Goal: Information Seeking & Learning: Learn about a topic

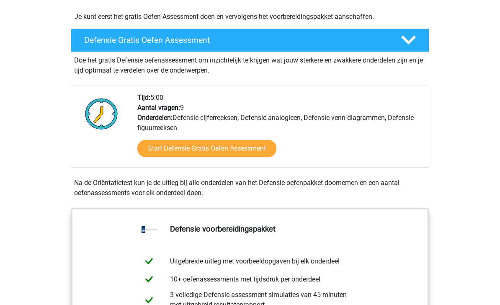
scroll to position [210, 0]
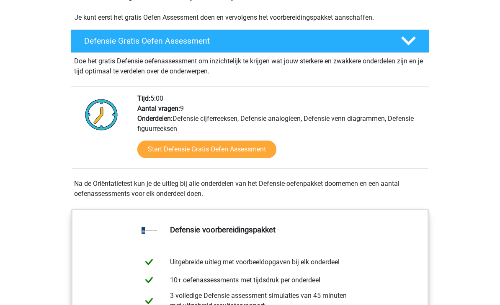
click at [226, 150] on link "Start Defensie Gratis Oefen Assessment" at bounding box center [206, 149] width 139 height 18
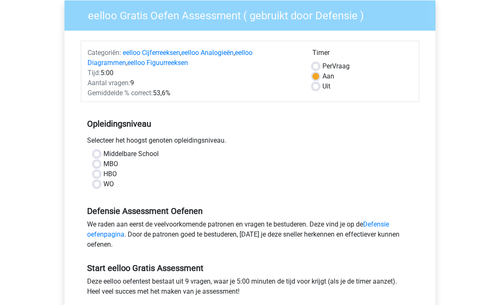
scroll to position [73, 0]
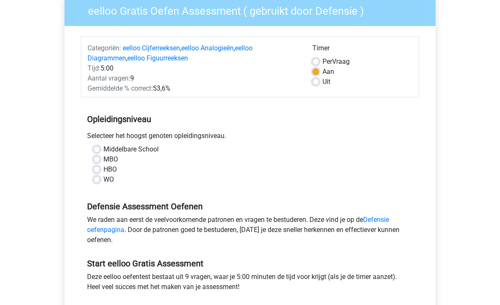
click at [115, 167] on label "HBO" at bounding box center [109, 169] width 13 height 10
click at [100, 167] on input "HBO" at bounding box center [96, 168] width 7 height 8
radio input "true"
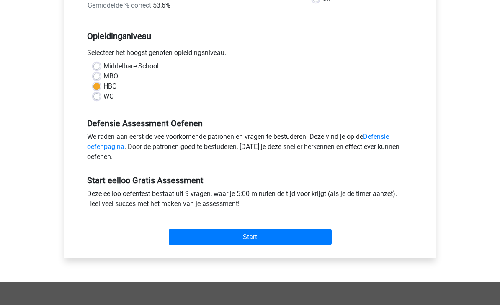
scroll to position [156, 0]
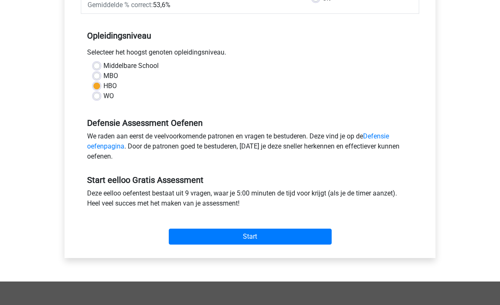
click at [305, 243] on input "Start" at bounding box center [250, 237] width 163 height 16
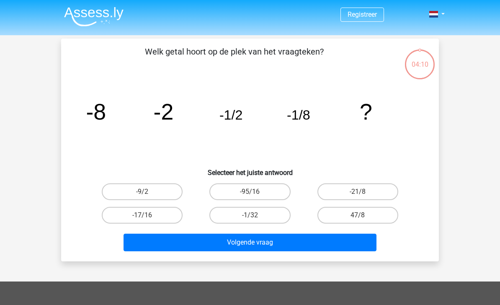
click at [239, 214] on label "-1/32" at bounding box center [249, 215] width 81 height 17
click at [250, 215] on input "-1/32" at bounding box center [252, 217] width 5 height 5
radio input "true"
click at [235, 245] on button "Volgende vraag" at bounding box center [250, 242] width 253 height 18
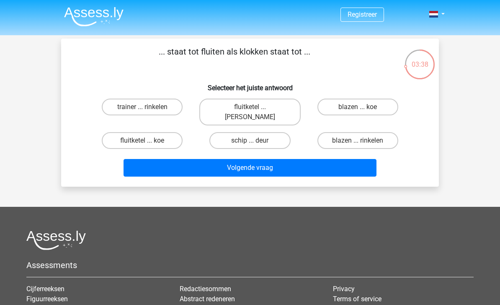
click at [272, 106] on label "fluitketel ... luiden" at bounding box center [249, 111] width 101 height 27
click at [256, 107] on input "fluitketel ... luiden" at bounding box center [252, 109] width 5 height 5
radio input "true"
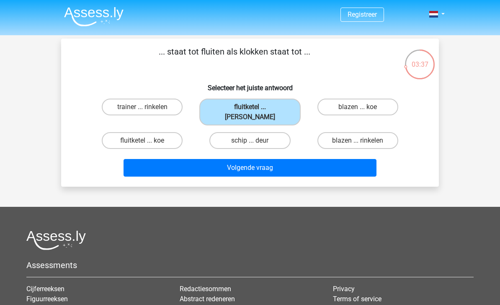
click at [297, 166] on button "Volgende vraag" at bounding box center [250, 168] width 253 height 18
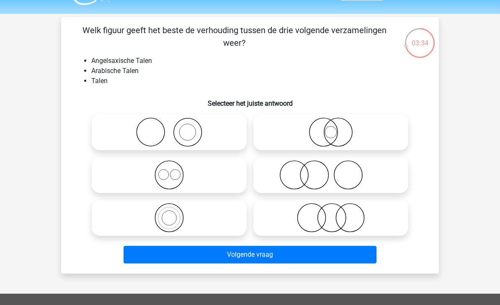
scroll to position [17, 0]
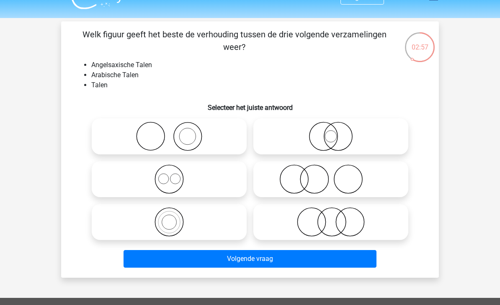
click at [360, 196] on label at bounding box center [330, 179] width 155 height 36
click at [336, 175] on input "radio" at bounding box center [333, 171] width 5 height 5
radio input "true"
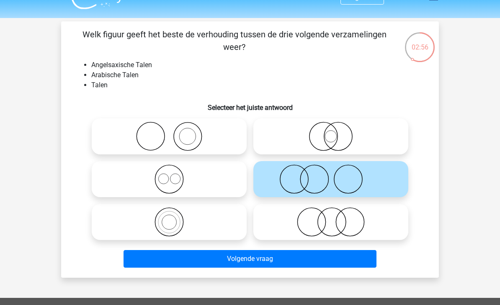
click at [353, 220] on icon at bounding box center [331, 221] width 148 height 29
click at [336, 217] on input "radio" at bounding box center [333, 214] width 5 height 5
radio input "true"
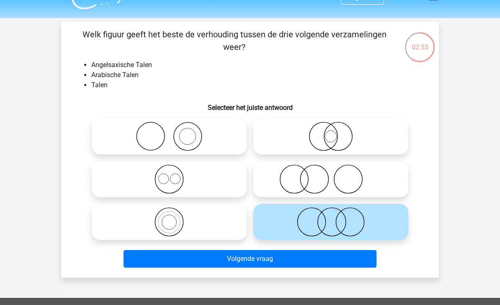
click at [323, 256] on button "Volgende vraag" at bounding box center [250, 259] width 253 height 18
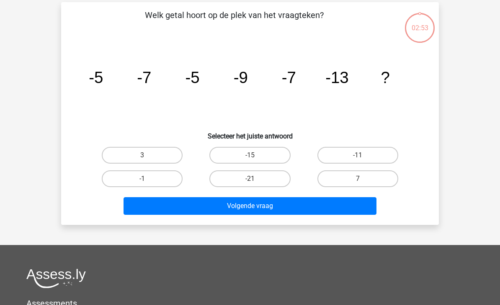
scroll to position [39, 0]
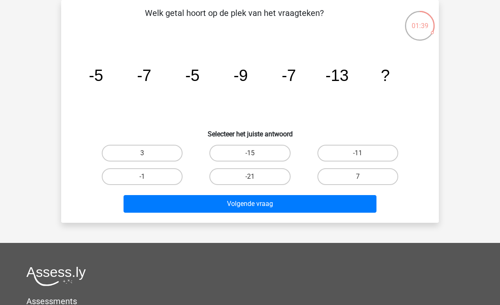
click at [371, 157] on label "-11" at bounding box center [358, 153] width 81 height 17
click at [363, 157] on input "-11" at bounding box center [360, 155] width 5 height 5
radio input "true"
click at [318, 212] on button "Volgende vraag" at bounding box center [250, 204] width 253 height 18
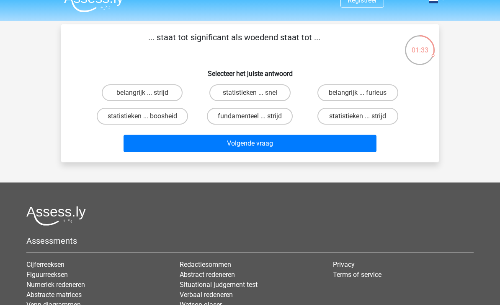
scroll to position [13, 0]
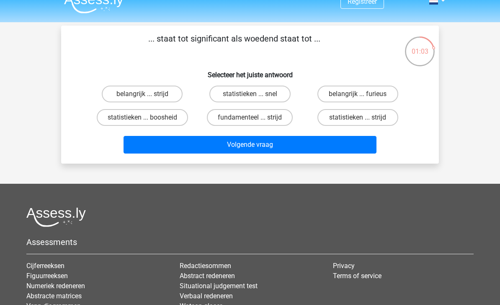
click at [167, 114] on label "statistieken ... boosheid" at bounding box center [142, 117] width 91 height 17
click at [148, 117] on input "statistieken ... boosheid" at bounding box center [144, 119] width 5 height 5
radio input "true"
click at [214, 141] on button "Volgende vraag" at bounding box center [250, 145] width 253 height 18
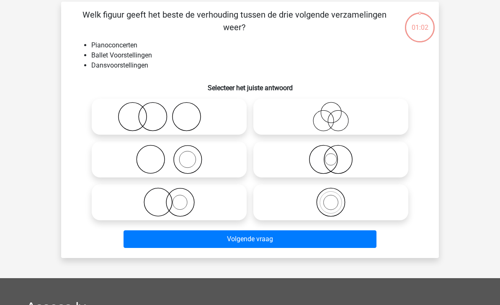
scroll to position [39, 0]
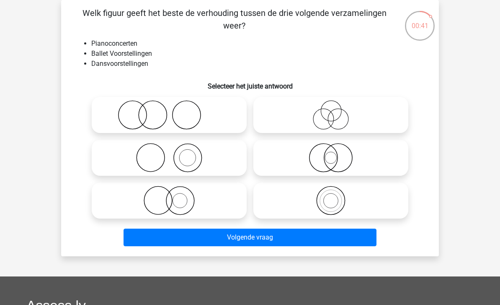
click at [197, 117] on icon at bounding box center [169, 114] width 148 height 29
click at [175, 111] on input "radio" at bounding box center [171, 107] width 5 height 5
radio input "true"
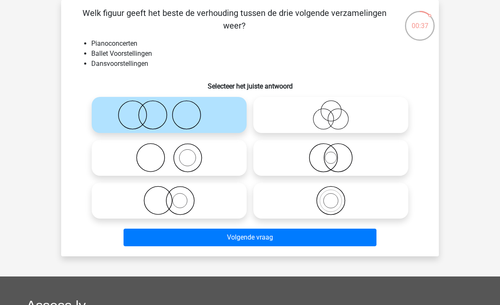
click at [318, 240] on button "Volgende vraag" at bounding box center [250, 237] width 253 height 18
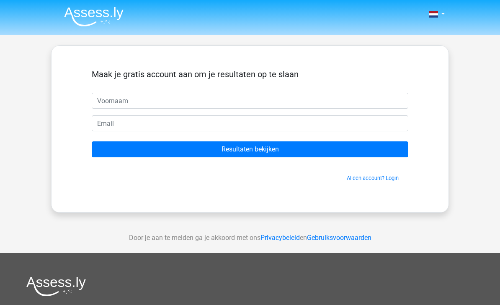
scroll to position [39, 0]
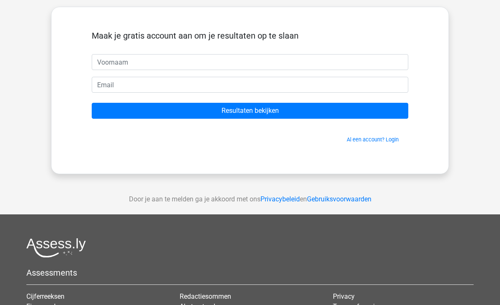
click at [104, 56] on input "text" at bounding box center [250, 62] width 317 height 16
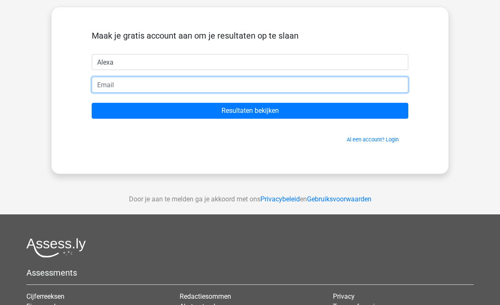
click at [114, 90] on input "email" at bounding box center [250, 85] width 317 height 16
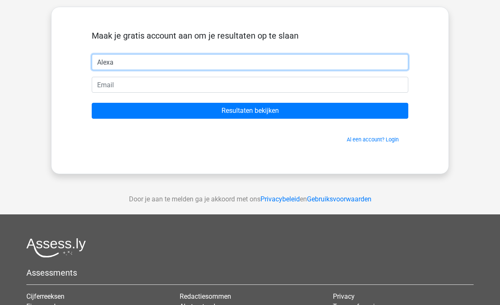
click at [124, 55] on input "Alexa" at bounding box center [250, 62] width 317 height 16
click at [121, 68] on input "Alexa" at bounding box center [250, 62] width 317 height 16
type input "Alex"
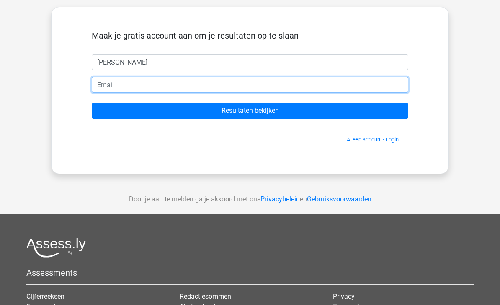
click at [107, 87] on input "email" at bounding box center [250, 85] width 317 height 16
type input "20962alexander@gmail.com"
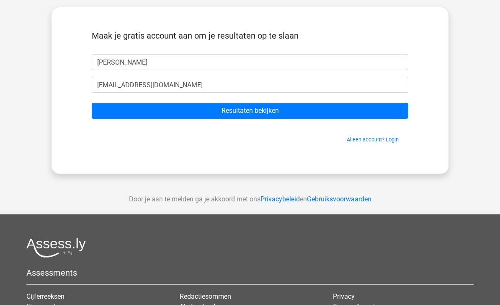
click at [336, 111] on input "Resultaten bekijken" at bounding box center [250, 111] width 317 height 16
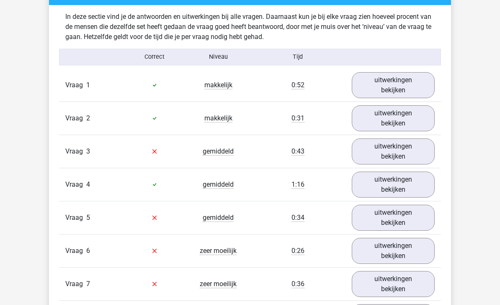
scroll to position [877, 0]
click at [423, 78] on link "uitwerkingen bekijken" at bounding box center [393, 85] width 83 height 26
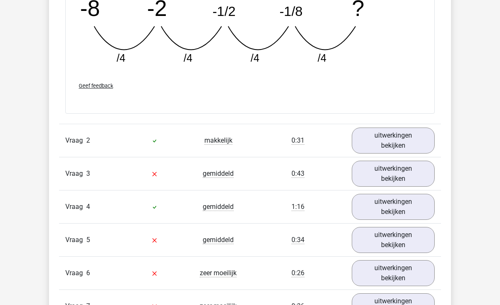
click at [422, 140] on link "uitwerkingen bekijken" at bounding box center [393, 141] width 83 height 26
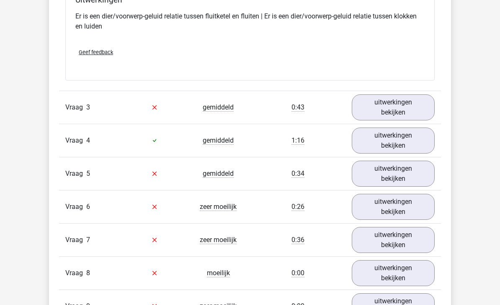
scroll to position [1479, 0]
click at [420, 109] on link "uitwerkingen bekijken" at bounding box center [393, 107] width 83 height 26
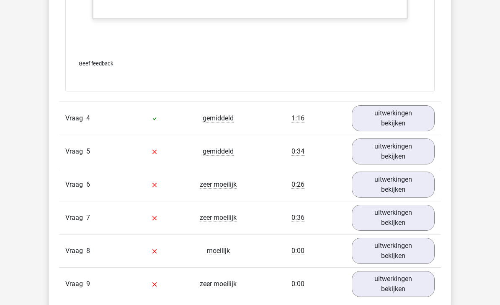
scroll to position [2039, 0]
click at [406, 117] on link "uitwerkingen bekijken" at bounding box center [393, 118] width 83 height 26
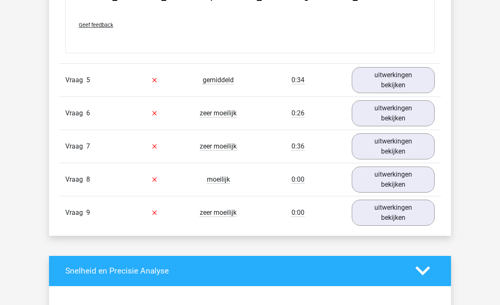
scroll to position [2488, 0]
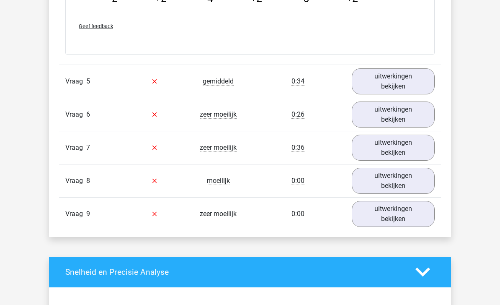
click at [394, 82] on link "uitwerkingen bekijken" at bounding box center [393, 81] width 83 height 26
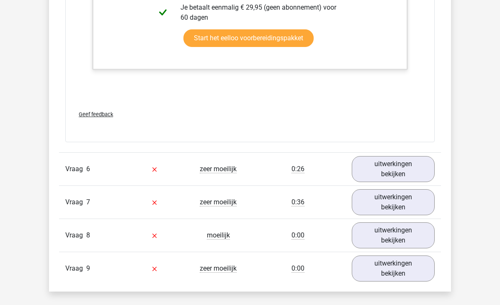
scroll to position [2855, 0]
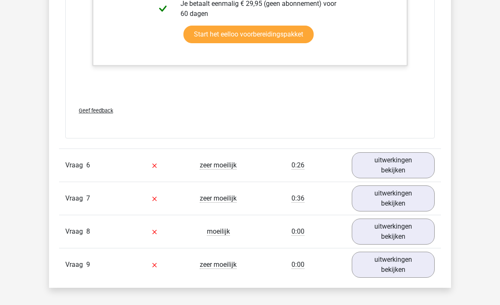
click at [392, 166] on link "uitwerkingen bekijken" at bounding box center [393, 165] width 83 height 26
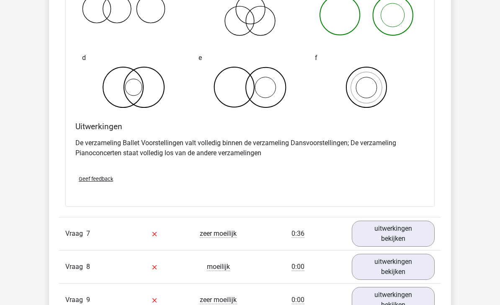
scroll to position [3147, 0]
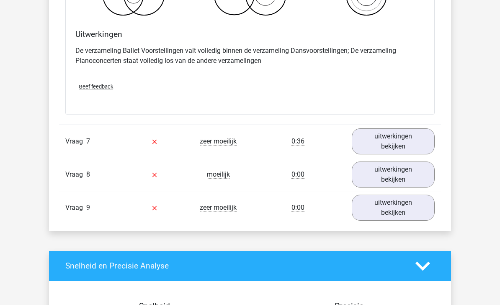
click at [391, 136] on link "uitwerkingen bekijken" at bounding box center [393, 142] width 83 height 26
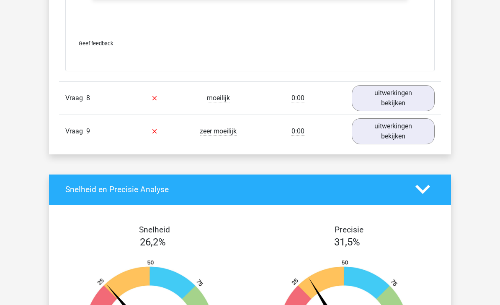
scroll to position [3811, 0]
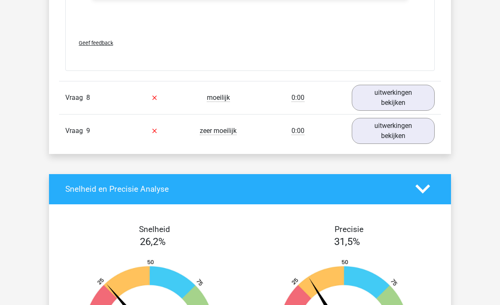
click at [395, 106] on link "uitwerkingen bekijken" at bounding box center [393, 98] width 83 height 26
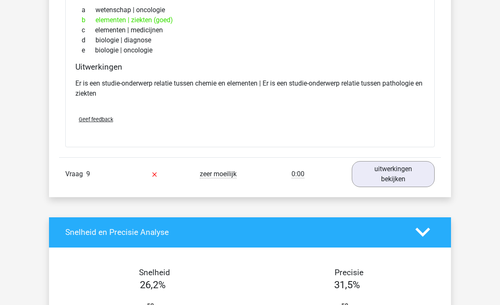
scroll to position [3995, 0]
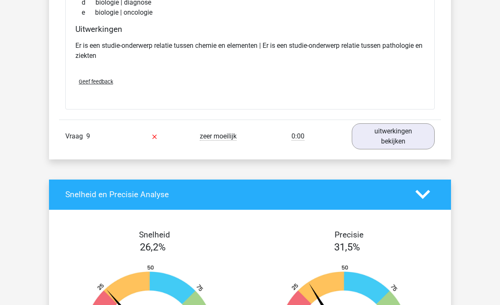
click at [402, 132] on link "uitwerkingen bekijken" at bounding box center [393, 136] width 83 height 26
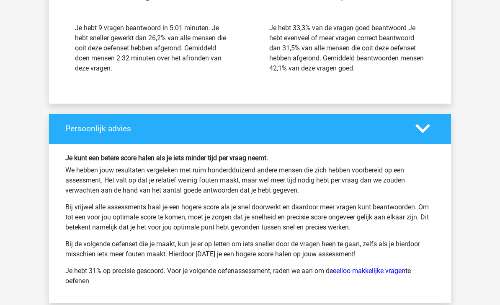
scroll to position [4843, 0]
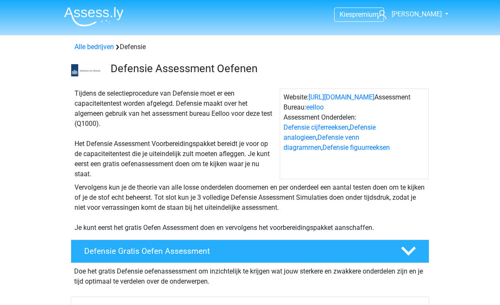
scroll to position [237, 0]
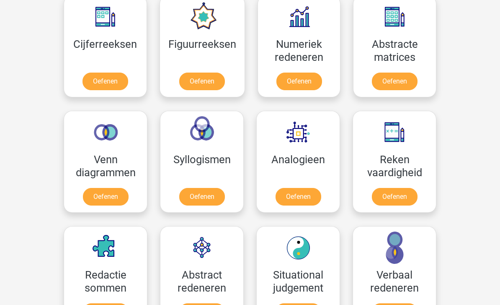
scroll to position [394, 0]
